Goal: Transaction & Acquisition: Purchase product/service

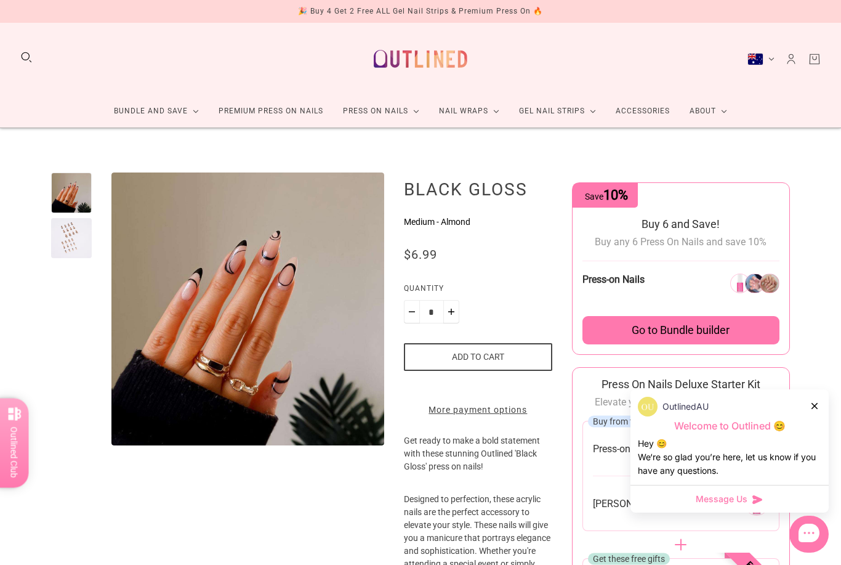
click at [375, 113] on link "Press On Nails" at bounding box center [381, 111] width 96 height 33
click at [372, 116] on link "Press On Nails" at bounding box center [381, 111] width 96 height 33
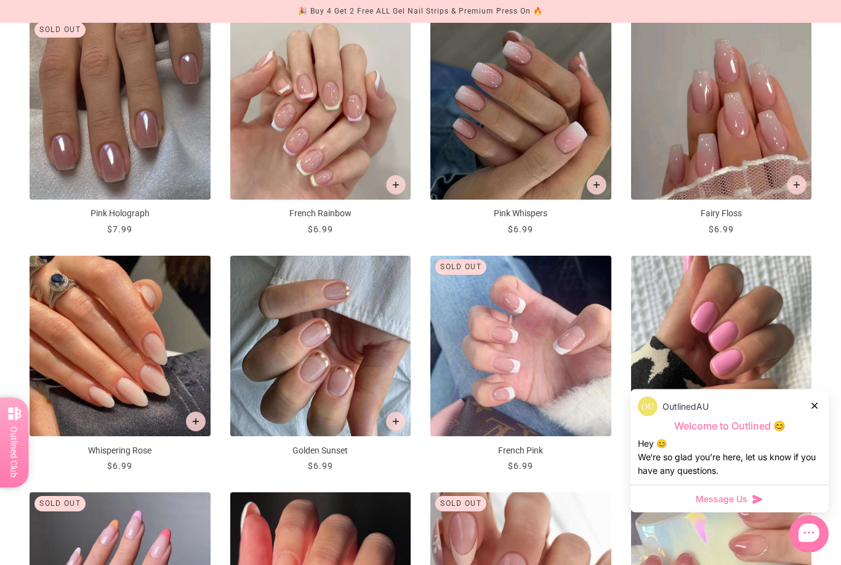
scroll to position [706, 0]
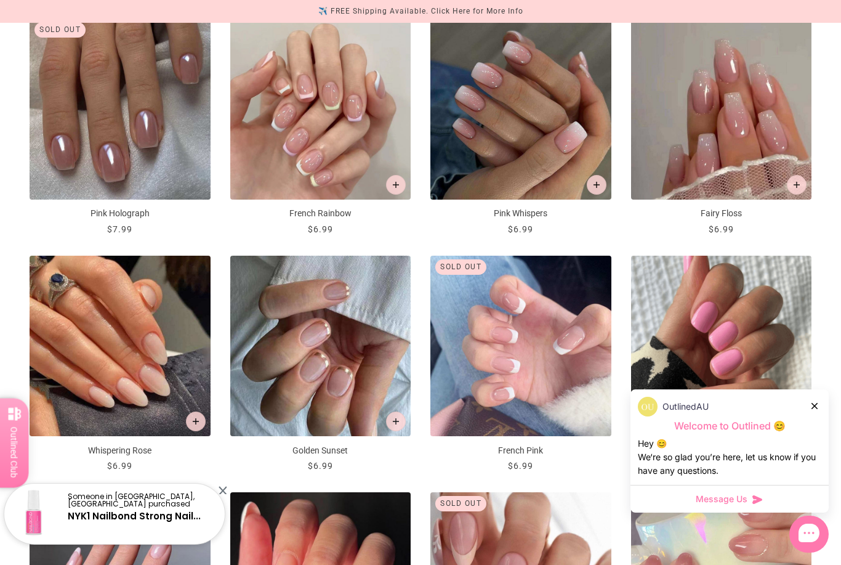
click at [815, 409] on icon at bounding box center [815, 406] width 6 height 6
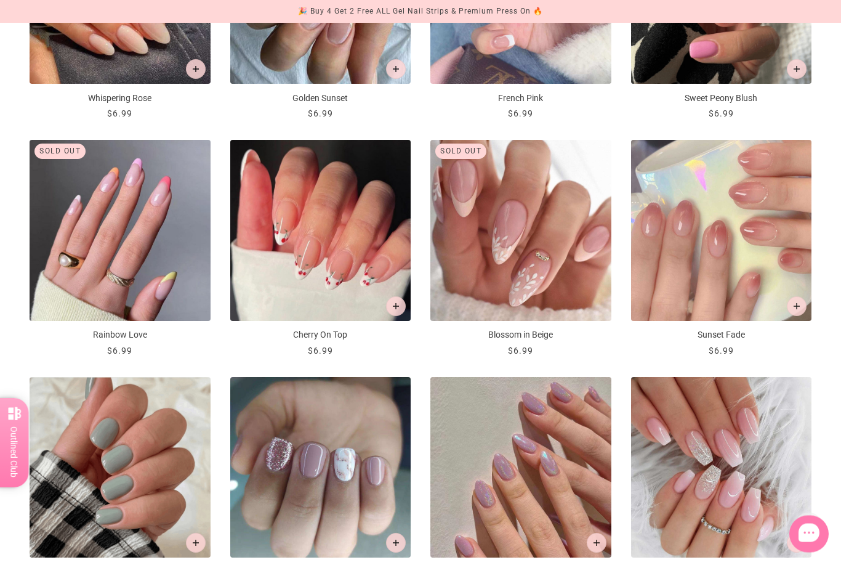
scroll to position [1060, 0]
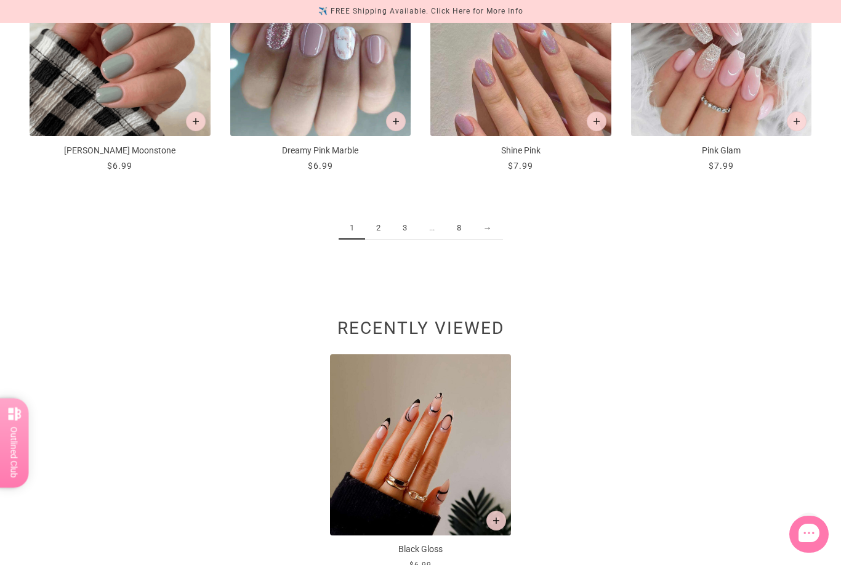
click at [379, 225] on link "2" at bounding box center [378, 228] width 26 height 23
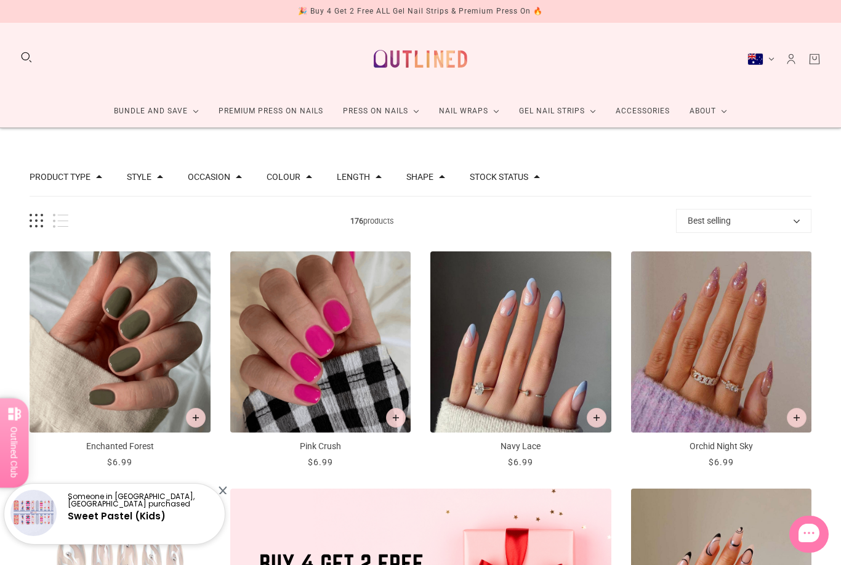
click at [434, 174] on button "Shape" at bounding box center [419, 176] width 27 height 9
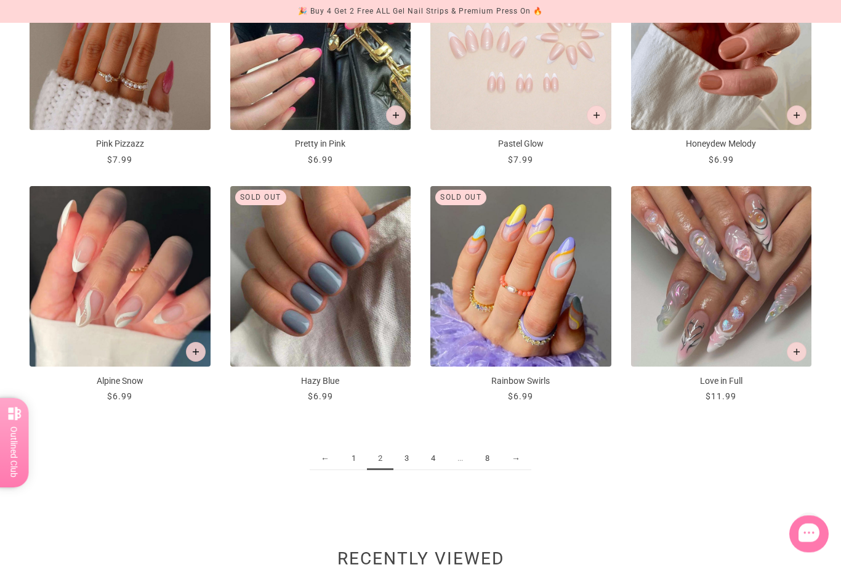
scroll to position [1249, 0]
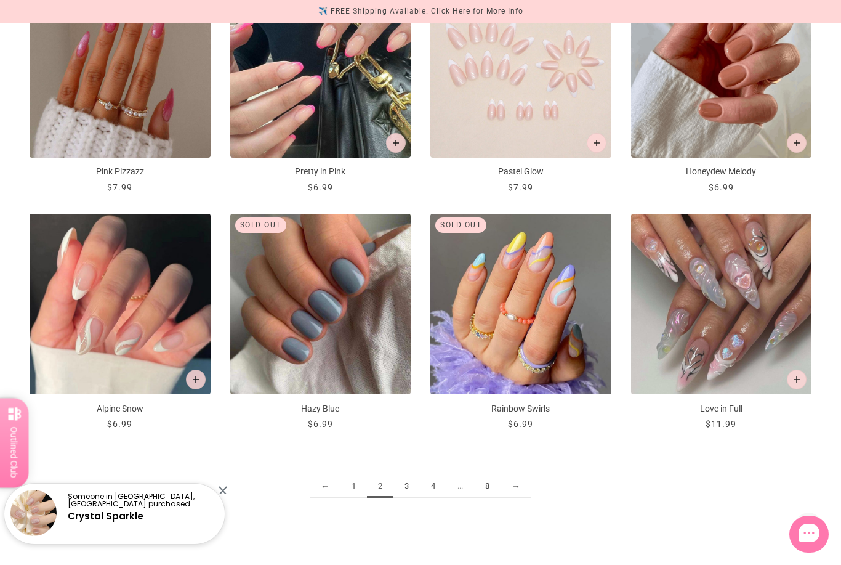
click at [402, 486] on link "3" at bounding box center [406, 486] width 26 height 23
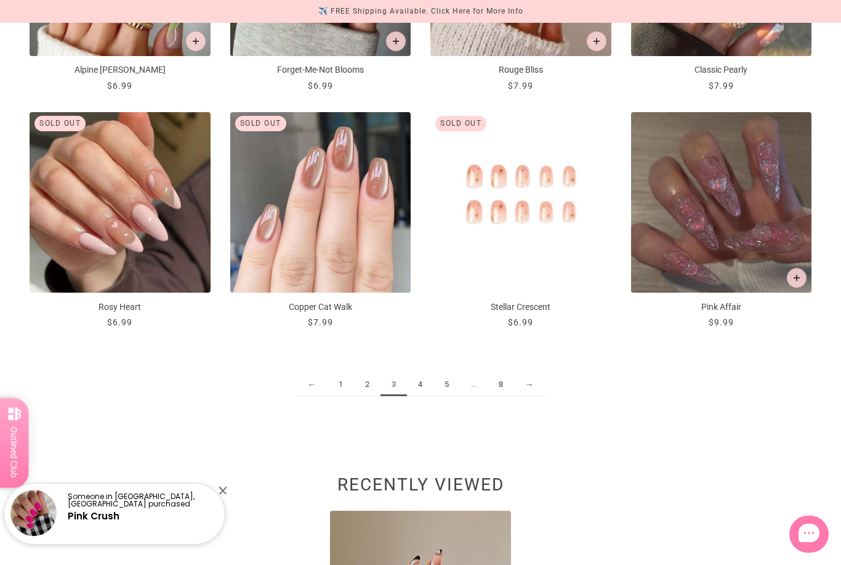
scroll to position [1344, 0]
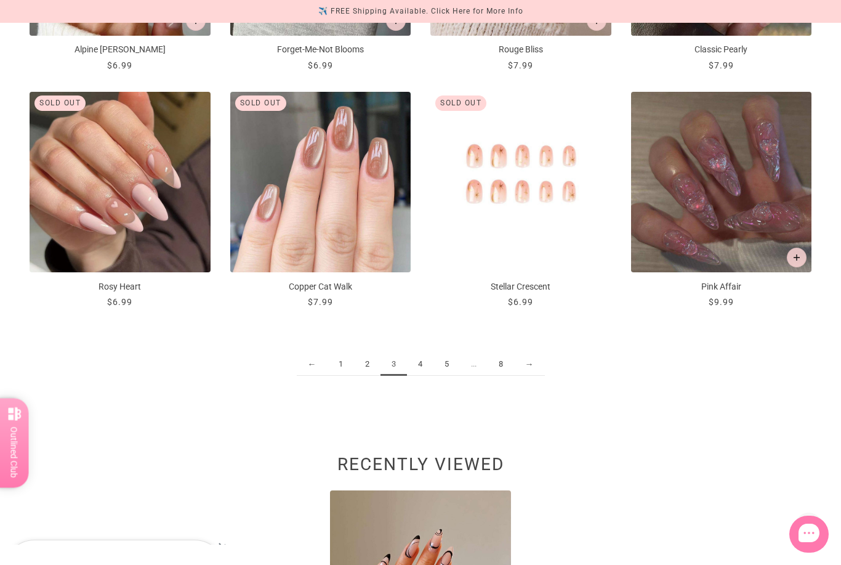
click at [427, 363] on link "4" at bounding box center [420, 364] width 26 height 23
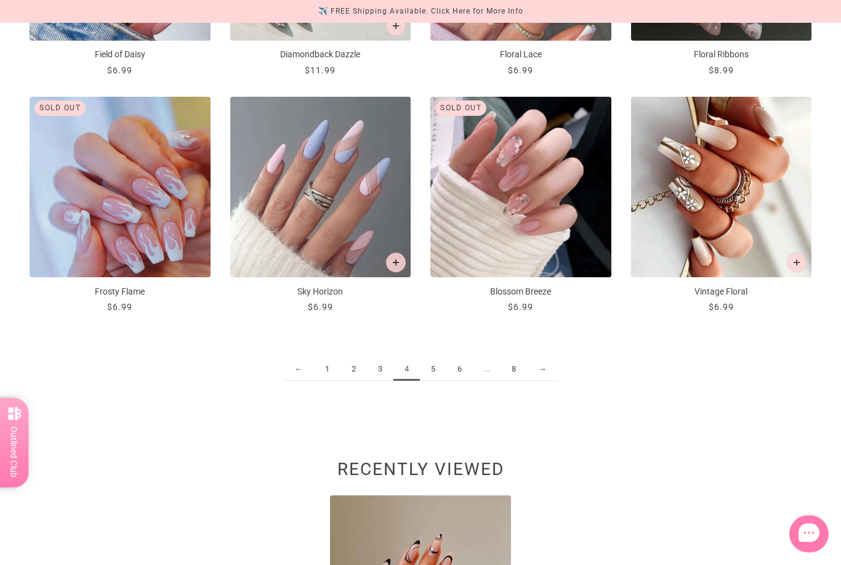
scroll to position [1339, 0]
click at [428, 369] on link "5" at bounding box center [433, 369] width 26 height 23
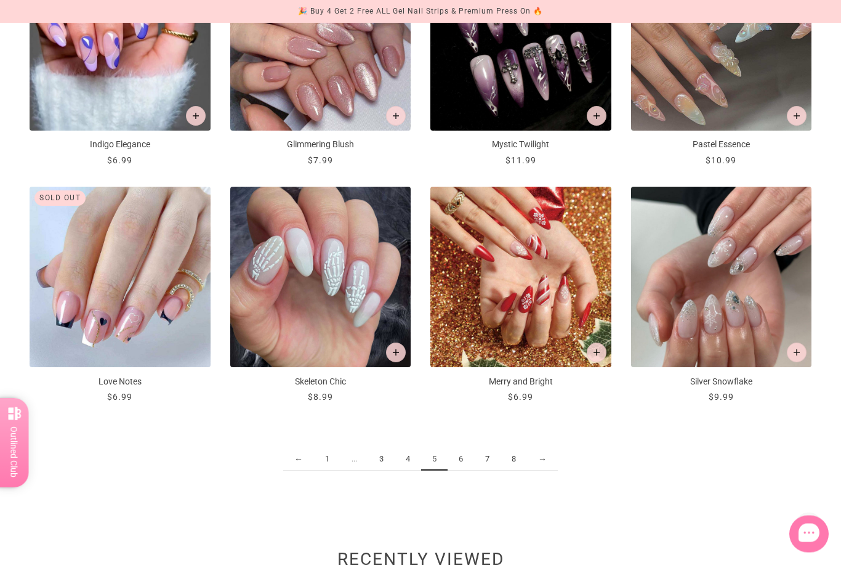
scroll to position [1249, 0]
click at [464, 457] on link "6" at bounding box center [461, 459] width 26 height 23
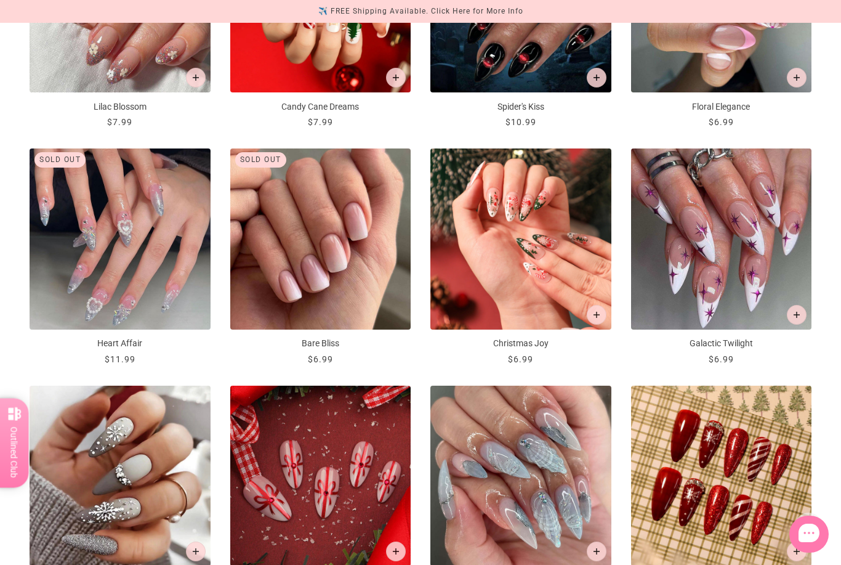
scroll to position [1219, 0]
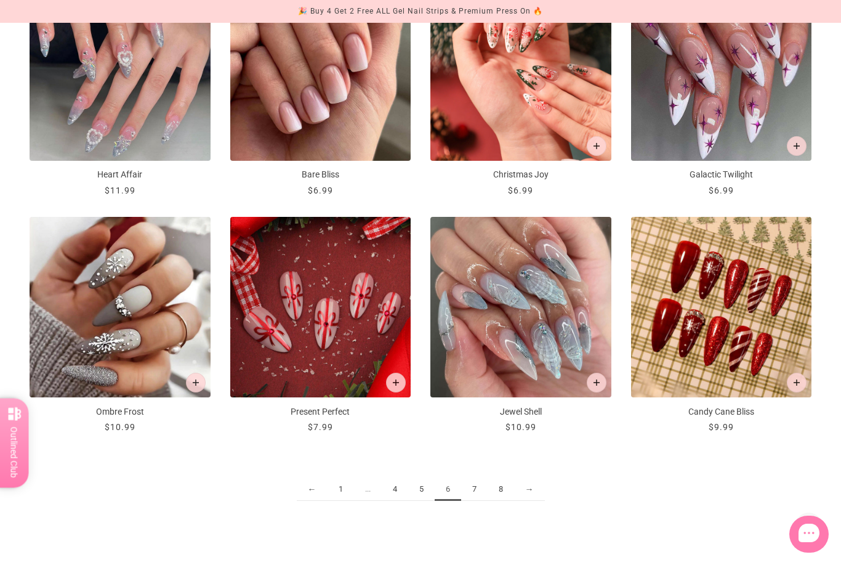
click at [477, 482] on link "7" at bounding box center [474, 489] width 26 height 23
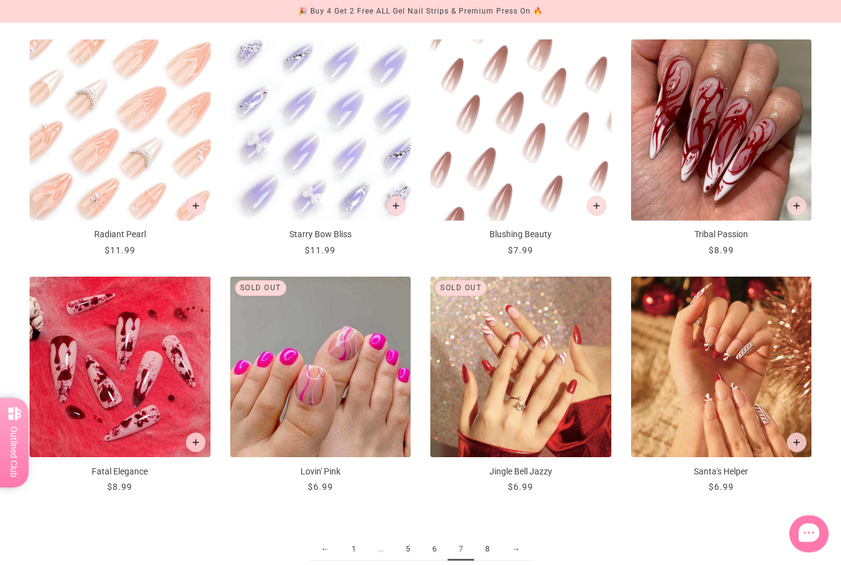
scroll to position [1159, 0]
click at [490, 548] on link "8" at bounding box center [487, 549] width 26 height 23
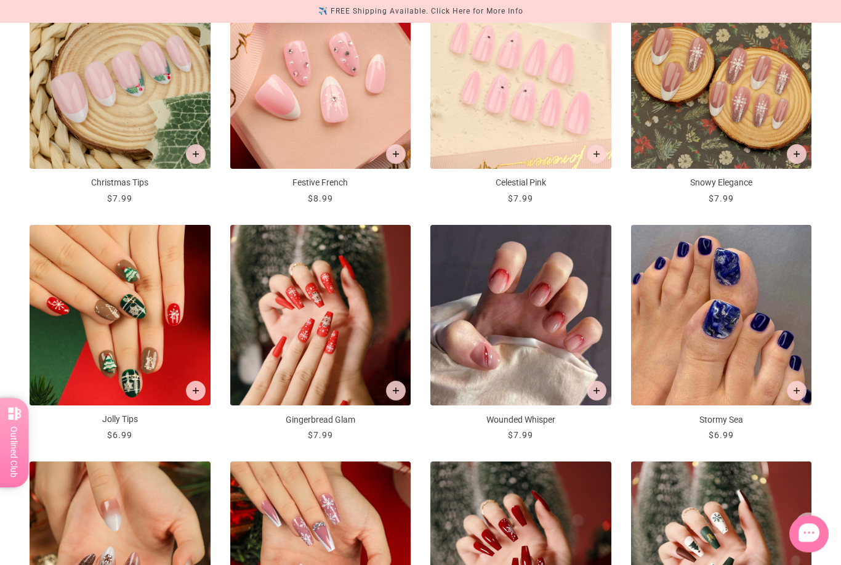
scroll to position [703, 0]
